Goal: Download file/media

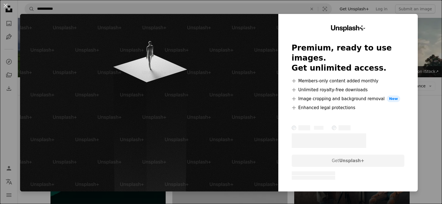
scroll to position [447, 0]
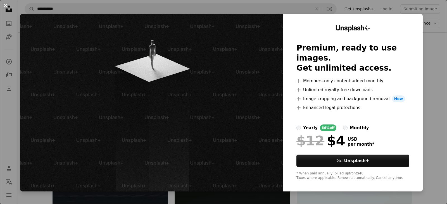
click at [8, 4] on button "An X shape" at bounding box center [5, 5] width 7 height 7
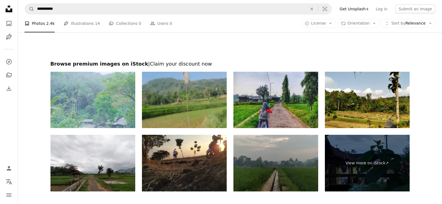
scroll to position [1515, 0]
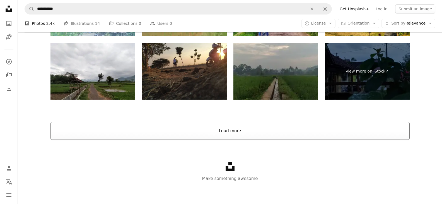
click at [256, 140] on button "Load more" at bounding box center [230, 131] width 359 height 18
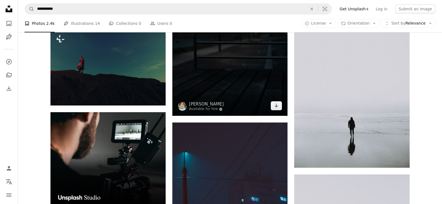
scroll to position [1444, 0]
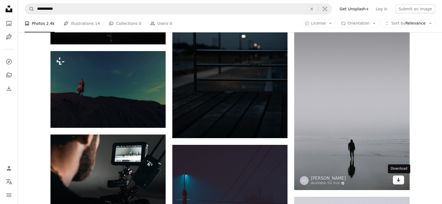
click at [399, 183] on icon "Arrow pointing down" at bounding box center [399, 179] width 4 height 7
